Goal: Information Seeking & Learning: Learn about a topic

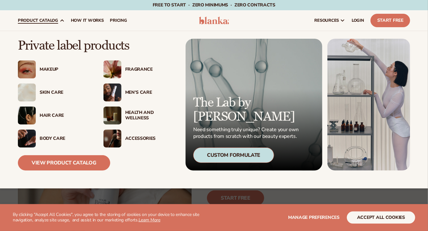
click at [34, 111] on img at bounding box center [27, 115] width 18 height 18
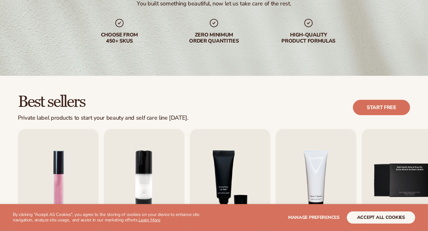
scroll to position [192, 0]
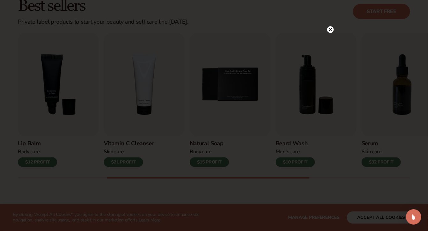
click at [331, 29] on circle at bounding box center [330, 29] width 7 height 7
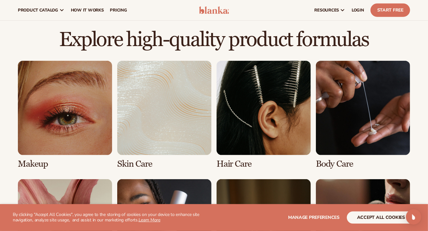
scroll to position [416, 0]
click at [259, 97] on link "3 / 8" at bounding box center [264, 115] width 94 height 108
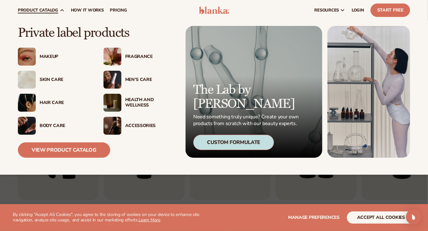
scroll to position [3, 0]
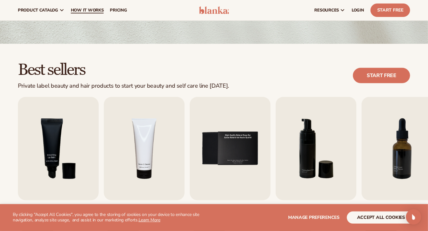
click at [90, 8] on span "How It Works" at bounding box center [87, 10] width 33 height 5
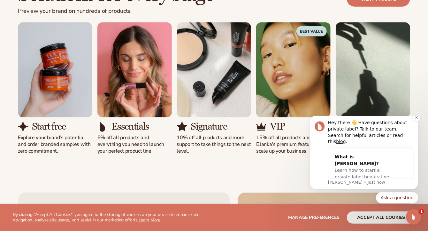
scroll to position [416, 0]
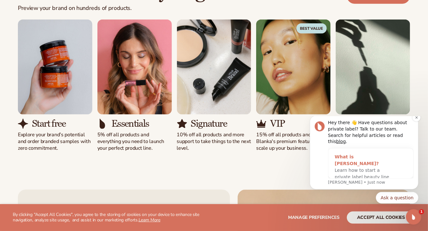
click at [366, 167] on span "Learn how to start a private label beauty line with [PERSON_NAME]" at bounding box center [362, 176] width 55 height 19
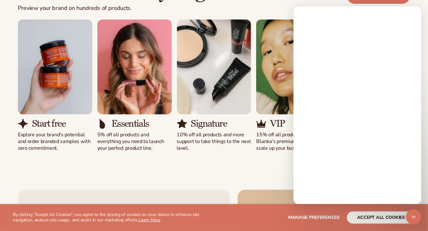
scroll to position [0, 0]
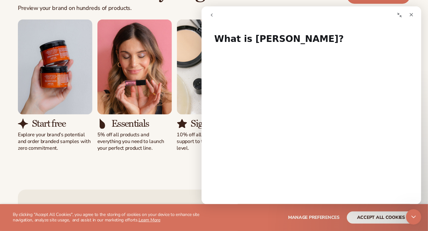
click at [102, 174] on div "Solutions for every stage Preview your brand on hundreds of products. View pric…" at bounding box center [214, 66] width 428 height 222
click at [411, 14] on icon "Close" at bounding box center [412, 15] width 4 height 4
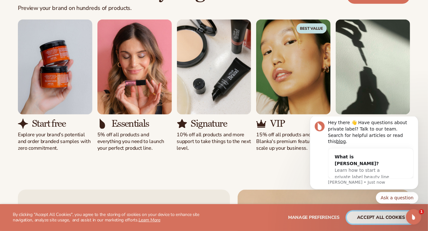
click at [382, 214] on button "accept all cookies" at bounding box center [381, 217] width 68 height 12
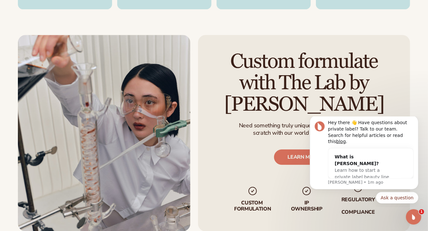
scroll to position [1087, 0]
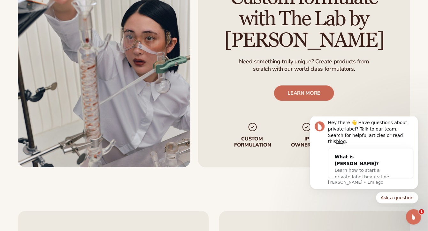
click at [301, 86] on link "LEARN MORE" at bounding box center [304, 93] width 60 height 15
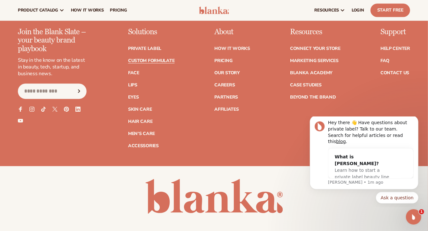
scroll to position [927, 0]
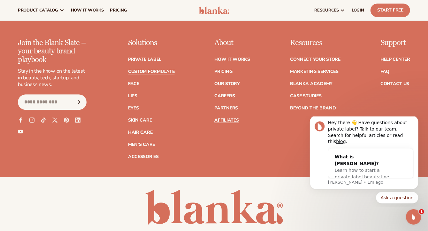
click at [230, 118] on link "Affiliates" at bounding box center [227, 120] width 24 height 4
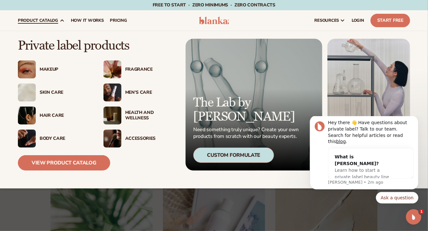
click at [42, 116] on div "Hair Care" at bounding box center [65, 115] width 51 height 5
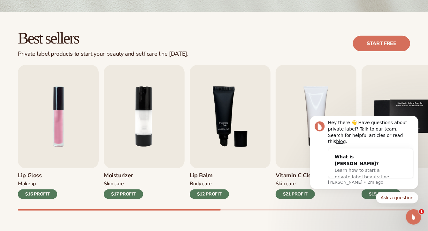
click at [371, 46] on link "Start free" at bounding box center [381, 43] width 57 height 15
